Goal: Task Accomplishment & Management: Complete application form

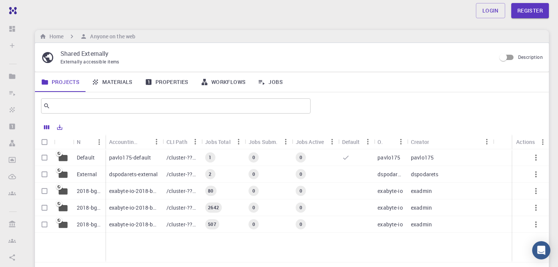
click at [138, 158] on p "pavlo175-default" at bounding box center [130, 158] width 42 height 8
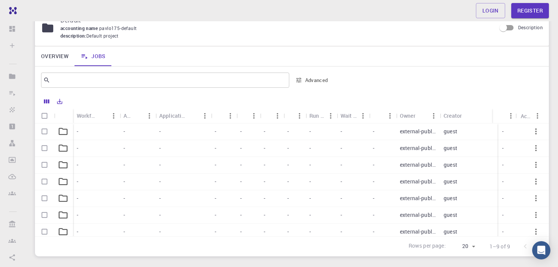
click at [63, 131] on icon at bounding box center [63, 131] width 11 height 11
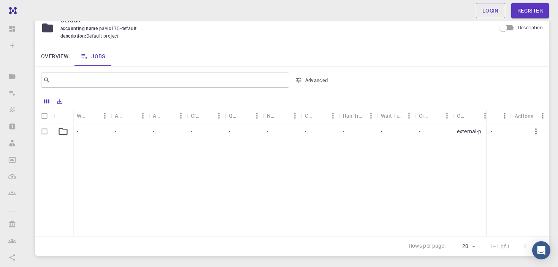
click at [380, 157] on div "- - - - - - - - - - external-public guest -" at bounding box center [332, 180] width 594 height 113
click at [333, 134] on div "-" at bounding box center [320, 132] width 38 height 17
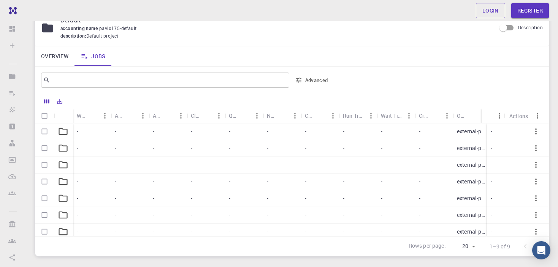
click at [318, 117] on div "Cores" at bounding box center [316, 115] width 22 height 15
click at [273, 114] on div "Nodes" at bounding box center [272, 115] width 10 height 15
click at [465, 132] on p "external-public" at bounding box center [472, 132] width 30 height 8
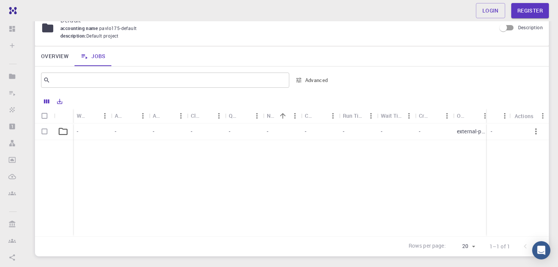
click at [67, 7] on div "Login Register" at bounding box center [292, 10] width 532 height 15
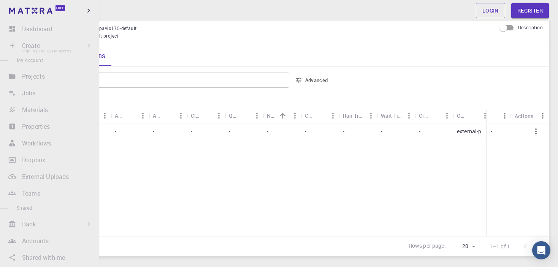
click at [31, 45] on li "Create Sign In (Sign Up) to Access New Job New Material Create Material Upload …" at bounding box center [49, 45] width 99 height 15
click at [8, 44] on li "Create Sign In (Sign Up) to Access New Job New Material Create Material Upload …" at bounding box center [49, 45] width 99 height 15
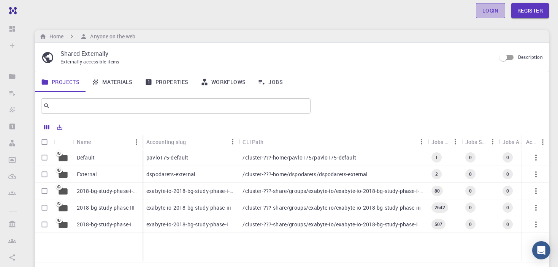
click at [487, 9] on link "Login" at bounding box center [490, 10] width 29 height 15
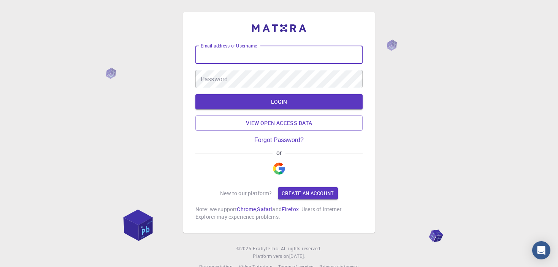
click at [225, 57] on input "Email address or Username" at bounding box center [278, 55] width 167 height 18
click at [302, 192] on link "Create an account" at bounding box center [308, 193] width 60 height 12
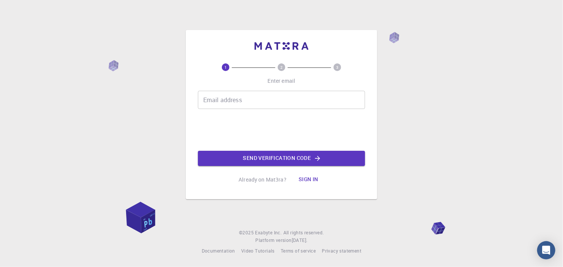
click at [236, 98] on input "Email address" at bounding box center [281, 100] width 167 height 18
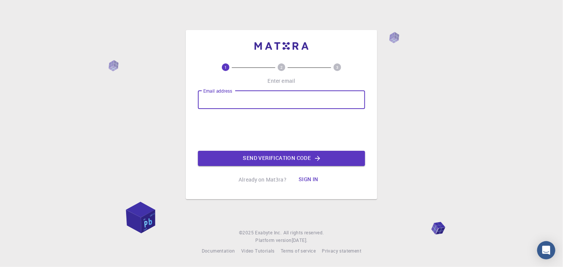
type input "[EMAIL_ADDRESS][DOMAIN_NAME]"
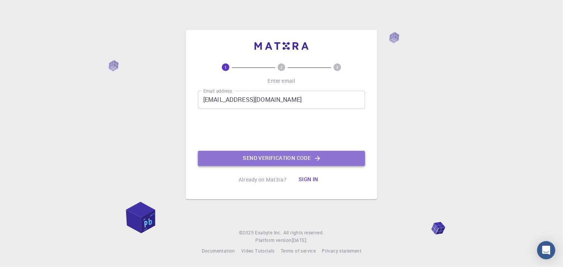
click at [282, 156] on button "Send verification code" at bounding box center [281, 158] width 167 height 15
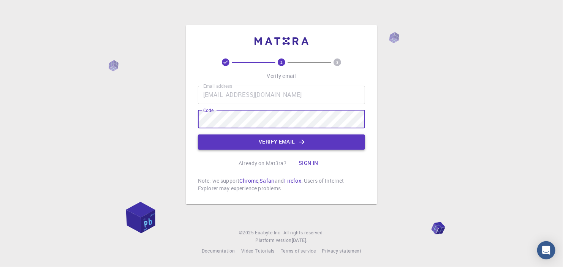
click at [281, 140] on button "Verify email" at bounding box center [281, 142] width 167 height 15
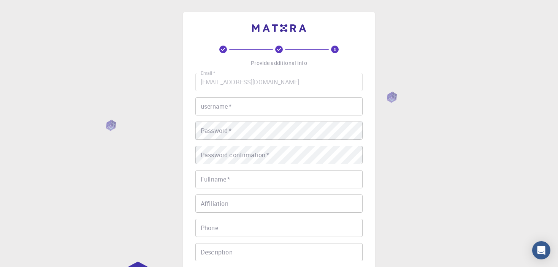
click at [248, 106] on input "username   *" at bounding box center [278, 106] width 167 height 18
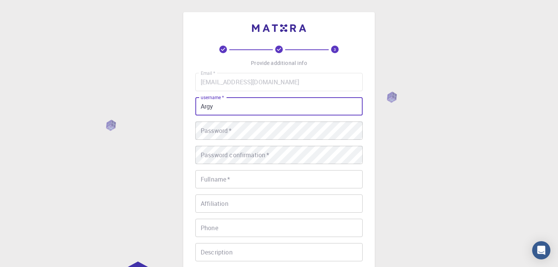
type input "Argy"
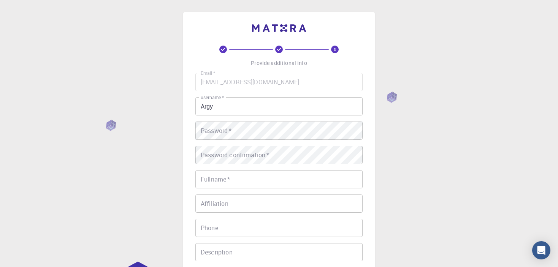
click at [452, 153] on div "3 Provide additional info Email   * [EMAIL_ADDRESS][DOMAIN_NAME] Email   * user…" at bounding box center [279, 193] width 558 height 387
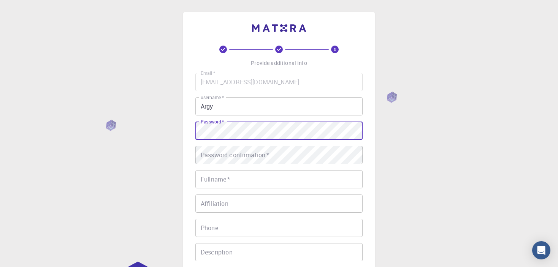
click at [217, 181] on input "Fullname   *" at bounding box center [278, 179] width 167 height 18
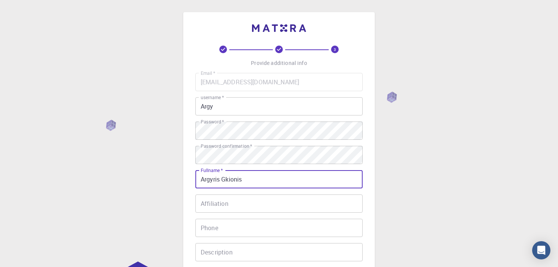
type input "Argyris Gkionis"
click at [233, 205] on input "Affiliation" at bounding box center [278, 204] width 167 height 18
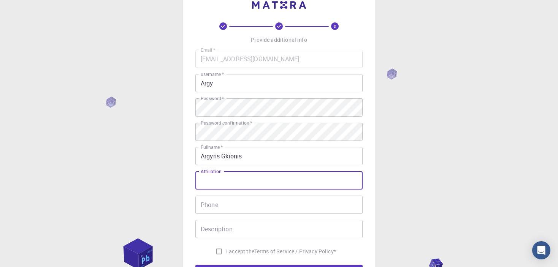
scroll to position [27, 0]
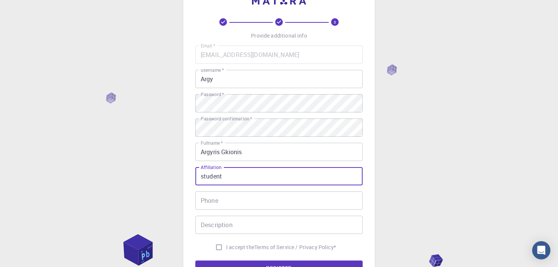
type input "student"
click at [230, 204] on input "Phone" at bounding box center [278, 201] width 167 height 18
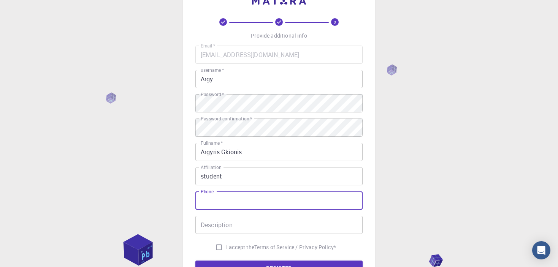
click at [240, 220] on input "Description" at bounding box center [278, 225] width 167 height 18
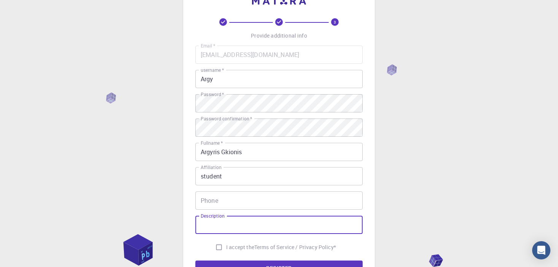
click at [449, 182] on div "3 Provide additional info Email   * [EMAIL_ADDRESS][DOMAIN_NAME] Email   * user…" at bounding box center [279, 166] width 558 height 387
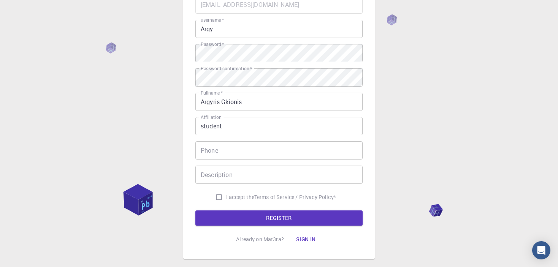
scroll to position [80, 0]
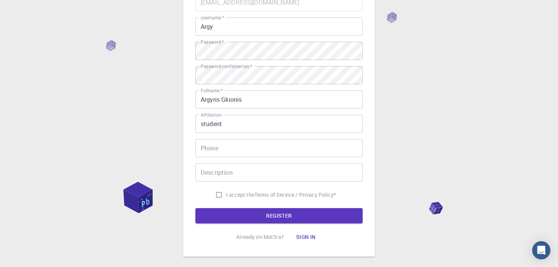
click at [216, 193] on input "I accept the Terms of Service / Privacy Policy *" at bounding box center [219, 195] width 14 height 14
checkbox input "true"
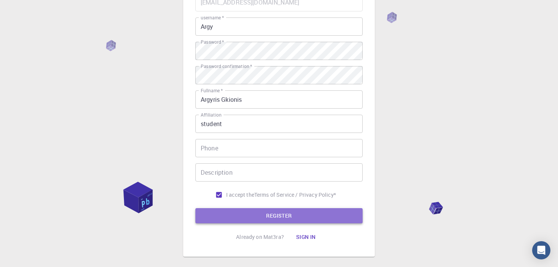
click at [275, 211] on button "REGISTER" at bounding box center [278, 215] width 167 height 15
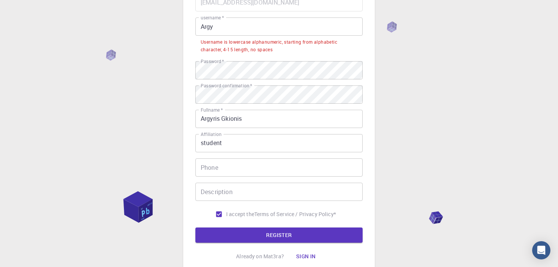
click at [222, 24] on input "Argy" at bounding box center [278, 26] width 167 height 18
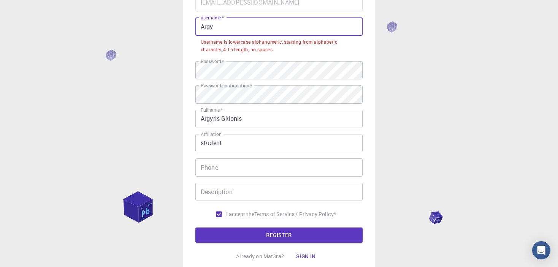
click at [203, 27] on input "Argy" at bounding box center [278, 26] width 167 height 18
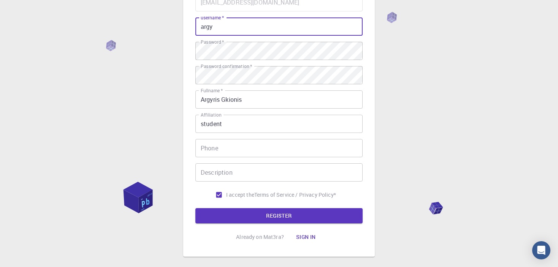
click at [214, 29] on input "argy" at bounding box center [278, 26] width 167 height 18
click at [316, 217] on button "REGISTER" at bounding box center [278, 215] width 167 height 15
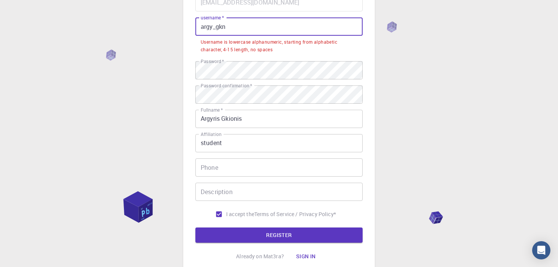
click at [239, 23] on input "argy_gkn" at bounding box center [278, 26] width 167 height 18
click at [216, 29] on input "argy_gkn" at bounding box center [278, 26] width 167 height 18
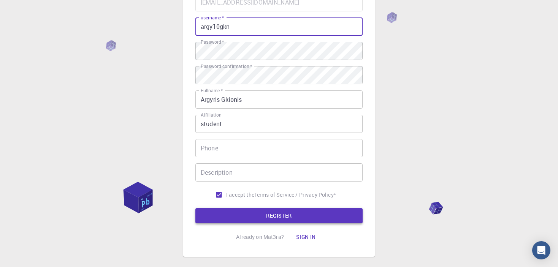
type input "argy10gkn"
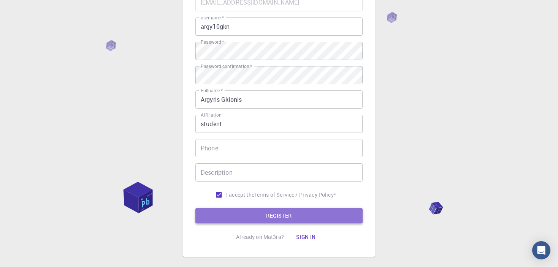
click at [276, 209] on button "REGISTER" at bounding box center [278, 215] width 167 height 15
